Goal: Complete application form

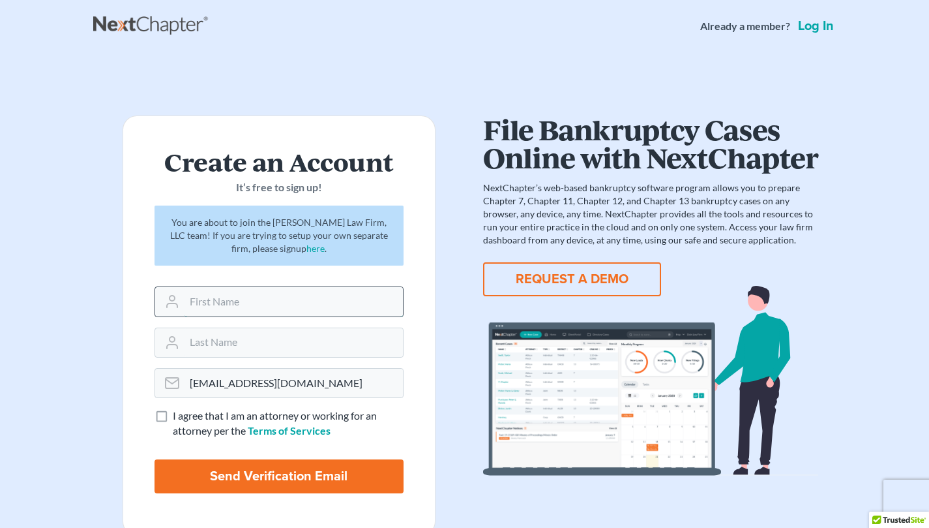
click at [243, 295] on input "text" at bounding box center [294, 301] width 218 height 29
type input "Ayanna"
click at [247, 347] on input "text" at bounding box center [294, 342] width 218 height 29
type input "Carter"
click at [173, 418] on label "I agree that I am an attorney or working for an attorney per the Terms of Servi…" at bounding box center [288, 423] width 231 height 30
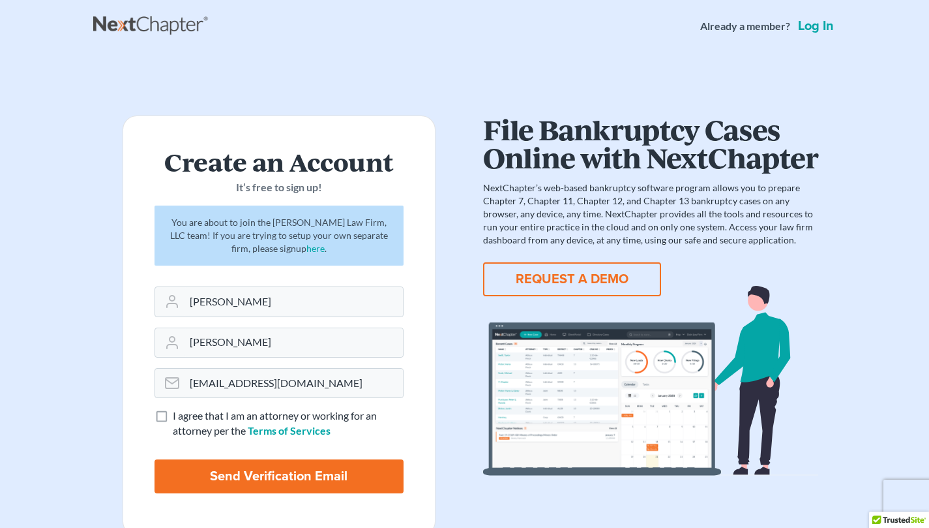
click at [178, 417] on input "I agree that I am an attorney or working for an attorney per the Terms of Servi…" at bounding box center [182, 412] width 8 height 8
checkbox input "true"
click at [207, 476] on input "Send Verification Email" at bounding box center [279, 476] width 249 height 34
type input "Thinking..."
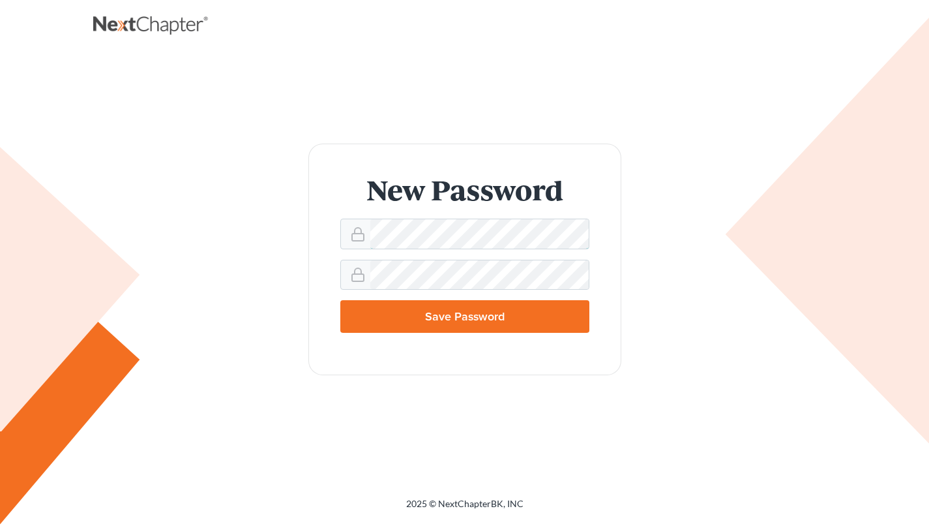
click at [187, 335] on div "New Password Save Password" at bounding box center [464, 258] width 717 height 231
click at [168, 366] on div "New Password Save Password" at bounding box center [464, 258] width 717 height 231
click at [441, 224] on form "New Password Save Password" at bounding box center [464, 258] width 313 height 231
click at [425, 229] on div at bounding box center [464, 233] width 249 height 30
click at [594, 186] on form "New Password Save Password" at bounding box center [464, 258] width 313 height 231
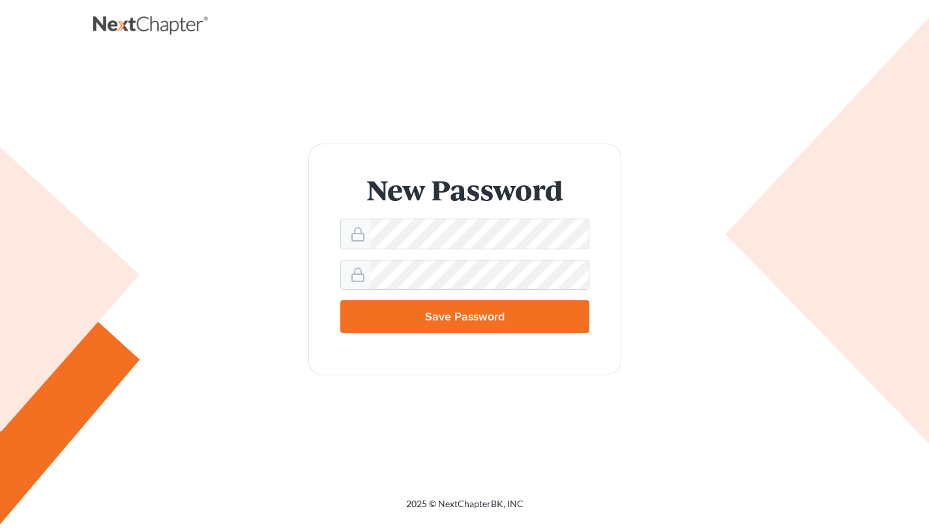
click at [539, 321] on input "Save Password" at bounding box center [464, 316] width 249 height 33
type input "Thinking..."
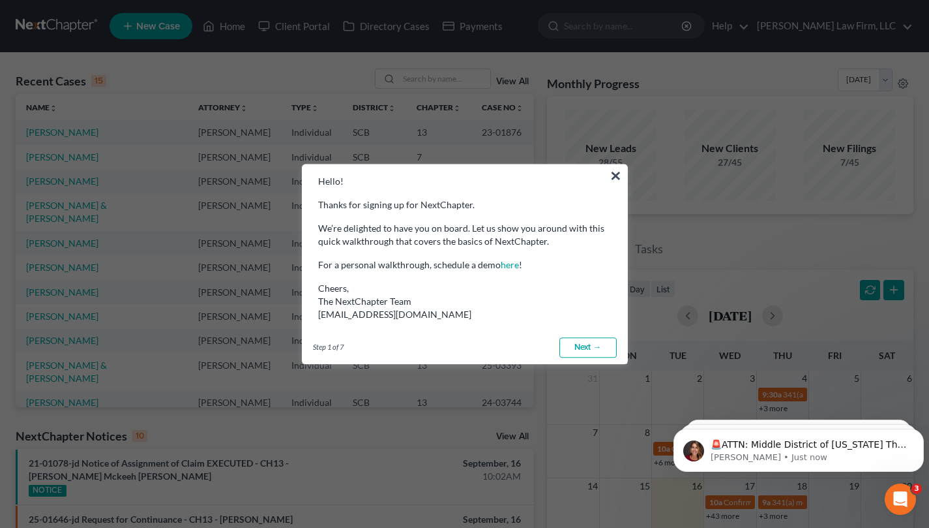
click at [577, 340] on link "Next →" at bounding box center [587, 347] width 57 height 21
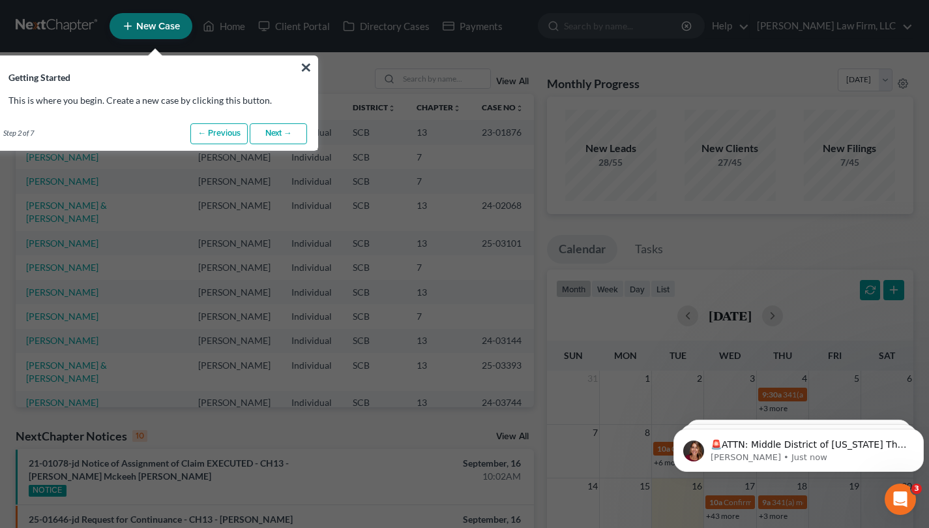
click at [286, 136] on link "Next →" at bounding box center [278, 133] width 57 height 21
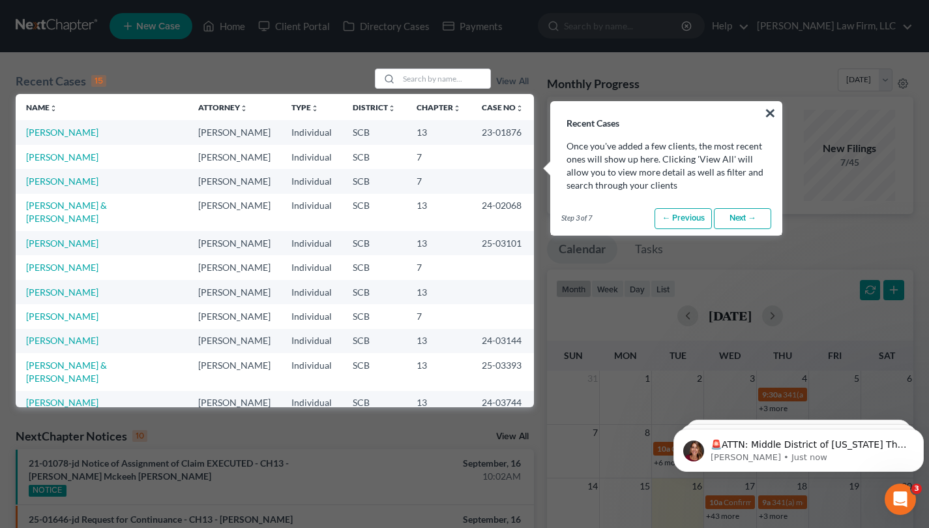
click at [773, 110] on button "×" at bounding box center [770, 112] width 12 height 21
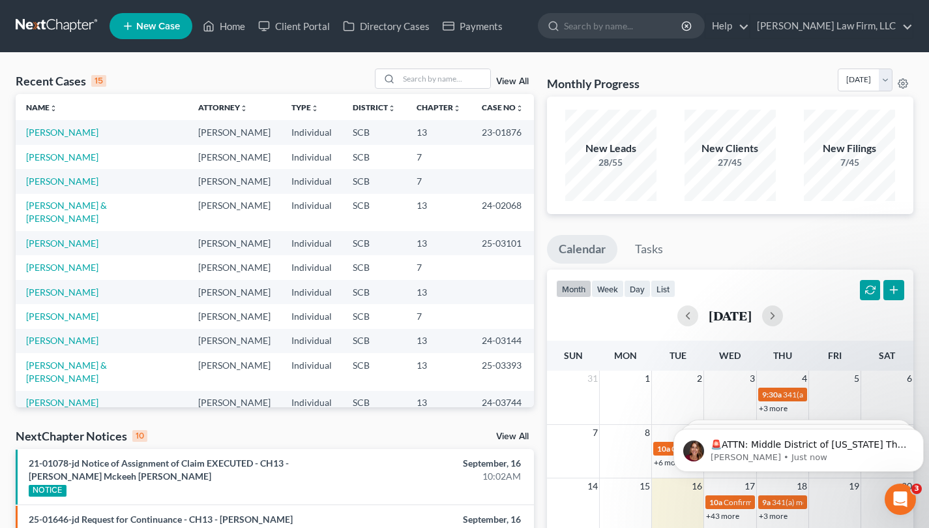
click at [46, 16] on nav "Home New Case Client Portal Directory Cases Payments Meredith Law Firm, LLC aca…" at bounding box center [464, 26] width 929 height 52
click at [849, 12] on ul "New Case Home Client Portal Directory Cases Payments - No Result - See all resu…" at bounding box center [512, 26] width 804 height 34
click at [860, 20] on link "Meredith Law Firm, LLC" at bounding box center [832, 25] width 162 height 23
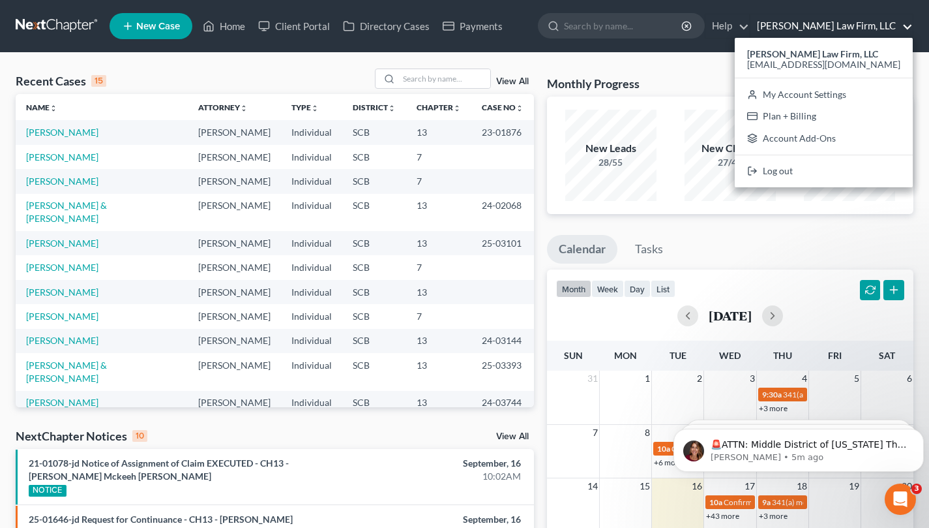
click at [520, 59] on div "Recent Cases 15 View All Name unfold_more expand_more expand_less Attorney unfo…" at bounding box center [464, 523] width 929 height 940
